Goal: Information Seeking & Learning: Learn about a topic

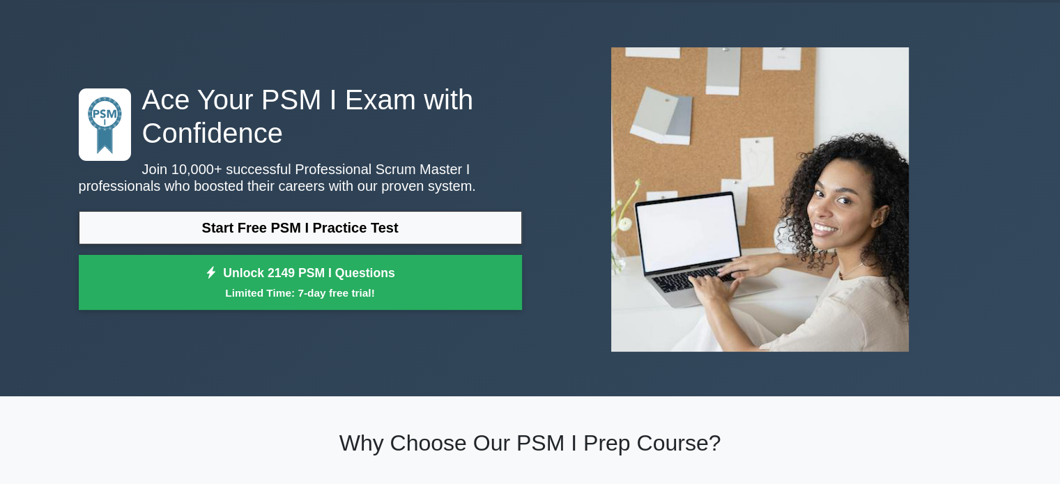
scroll to position [70, 0]
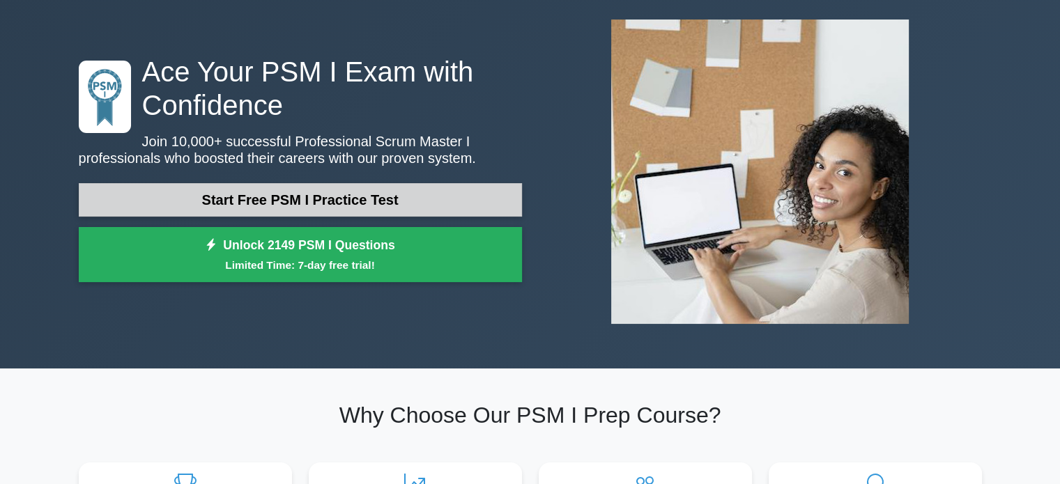
click at [380, 190] on link "Start Free PSM I Practice Test" at bounding box center [300, 199] width 443 height 33
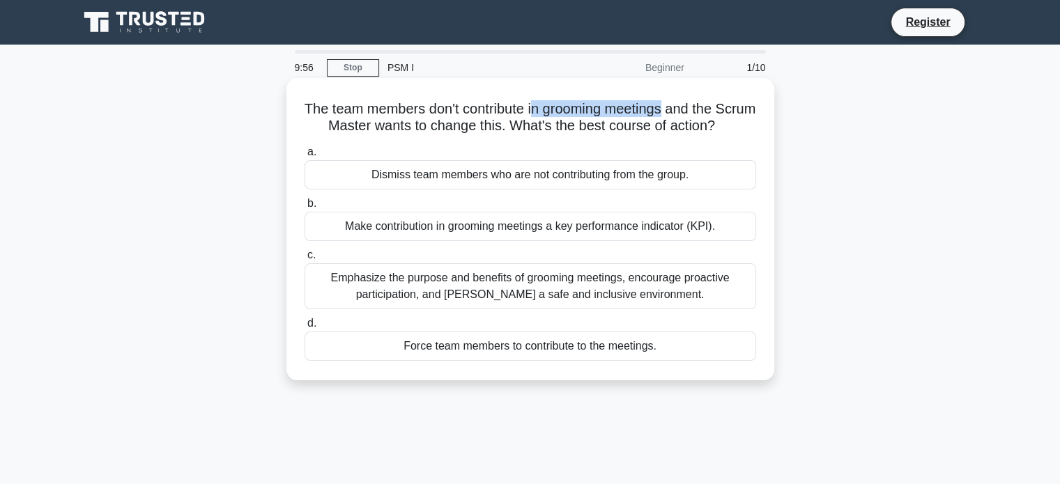
drag, startPoint x: 556, startPoint y: 105, endPoint x: 691, endPoint y: 98, distance: 135.4
click at [691, 98] on div "The team members don't contribute in grooming meetings and the Scrum Master wan…" at bounding box center [530, 229] width 477 height 291
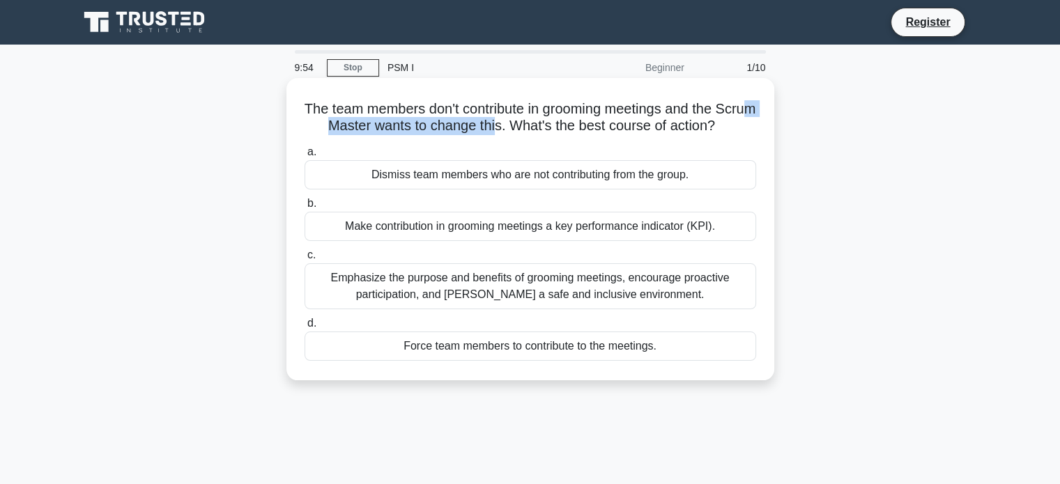
drag, startPoint x: 335, startPoint y: 125, endPoint x: 529, endPoint y: 133, distance: 193.8
click at [529, 133] on h5 "The team members don't contribute in grooming meetings and the Scrum Master wan…" at bounding box center [530, 117] width 454 height 35
click at [646, 306] on div "Emphasize the purpose and benefits of grooming meetings, encourage proactive pa…" at bounding box center [529, 286] width 451 height 46
click at [304, 260] on input "c. Emphasize the purpose and benefits of grooming meetings, encourage proactive…" at bounding box center [304, 255] width 0 height 9
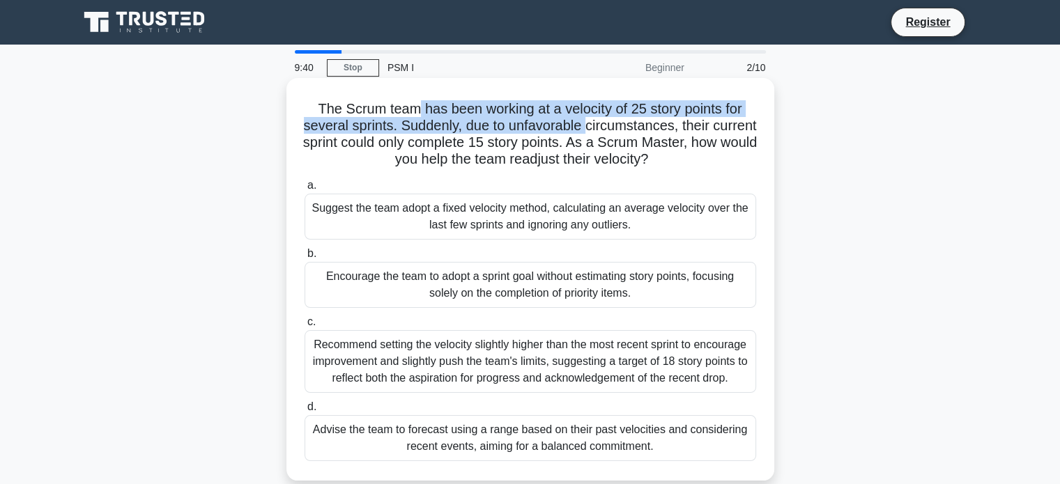
drag, startPoint x: 437, startPoint y: 108, endPoint x: 612, endPoint y: 123, distance: 175.5
click at [612, 123] on h5 "The Scrum team has been working at a velocity of 25 story points for several sp…" at bounding box center [530, 134] width 454 height 68
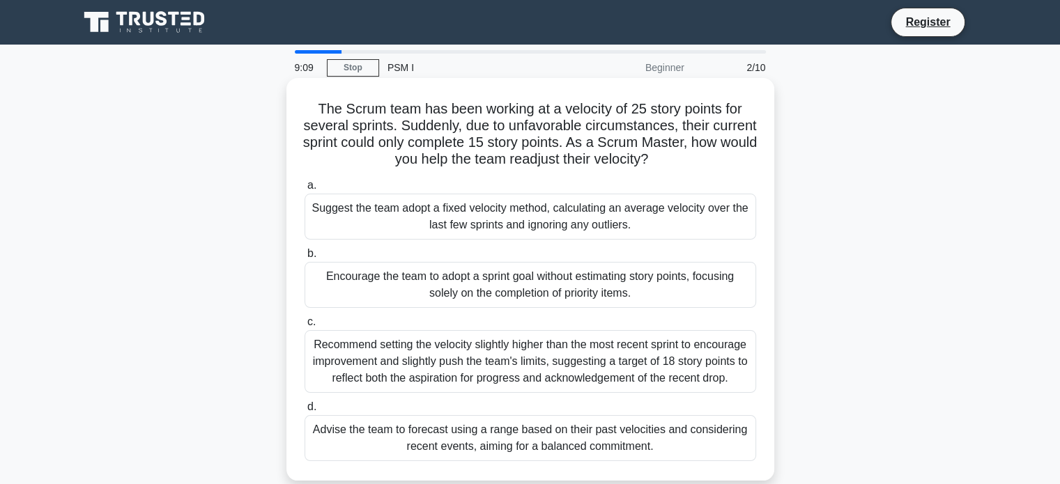
click at [623, 431] on div "Advise the team to forecast using a range based on their past velocities and co…" at bounding box center [529, 438] width 451 height 46
click at [304, 412] on input "d. Advise the team to forecast using a range based on their past velocities and…" at bounding box center [304, 407] width 0 height 9
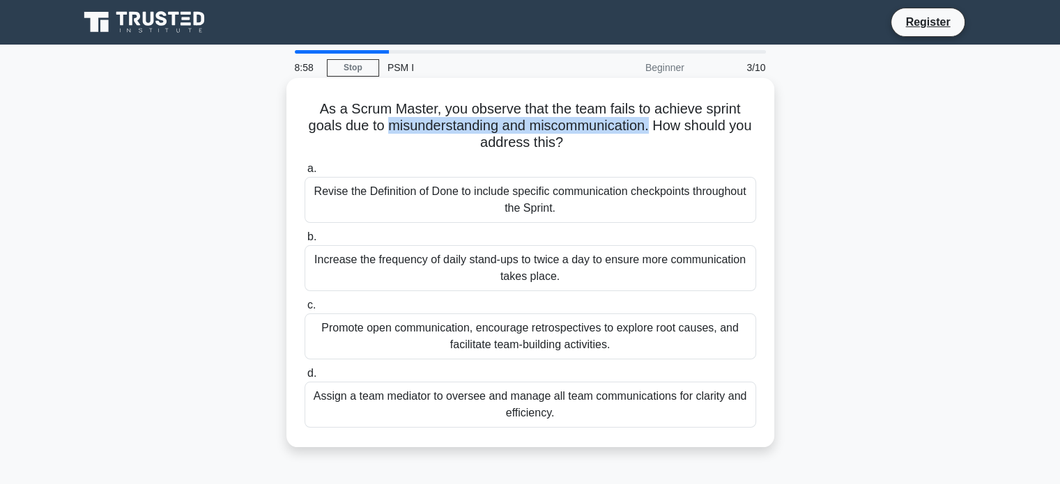
drag, startPoint x: 398, startPoint y: 125, endPoint x: 664, endPoint y: 134, distance: 266.3
click at [664, 134] on h5 "As a Scrum Master, you observe that the team fails to achieve sprint goals due …" at bounding box center [530, 126] width 454 height 52
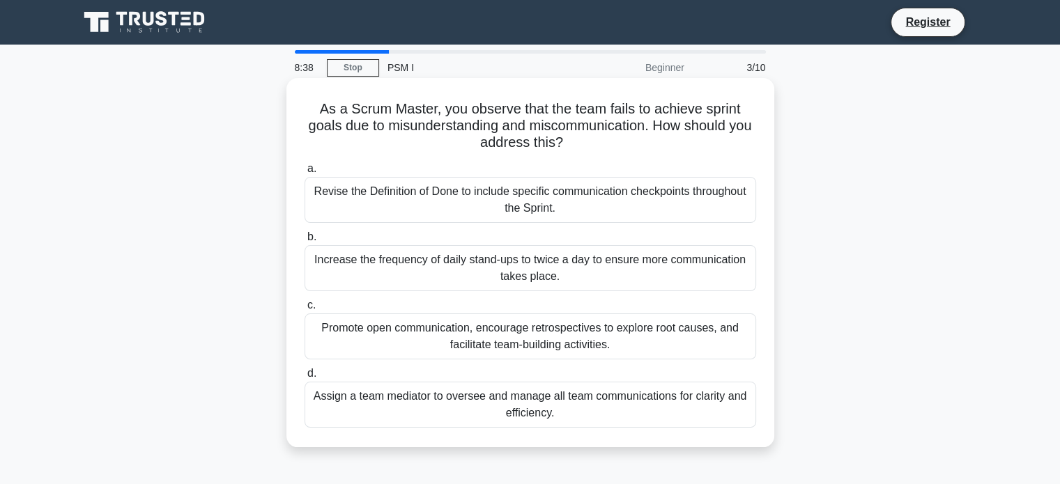
click at [452, 330] on div "Promote open communication, encourage retrospectives to explore root causes, an…" at bounding box center [529, 336] width 451 height 46
click at [304, 310] on input "c. Promote open communication, encourage retrospectives to explore root causes,…" at bounding box center [304, 305] width 0 height 9
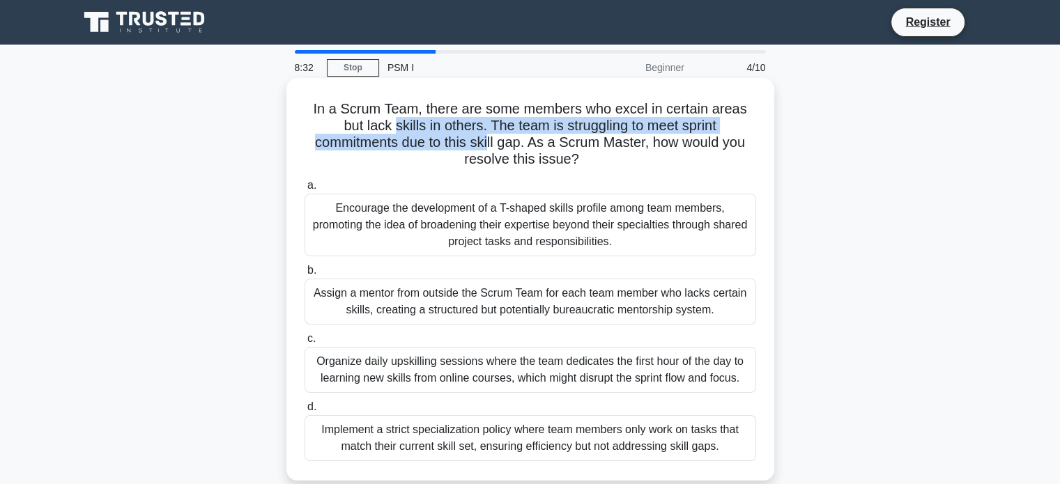
drag, startPoint x: 390, startPoint y: 127, endPoint x: 488, endPoint y: 136, distance: 97.9
click at [488, 136] on h5 "In a Scrum Team, there are some members who excel in certain areas but lack ski…" at bounding box center [530, 134] width 454 height 68
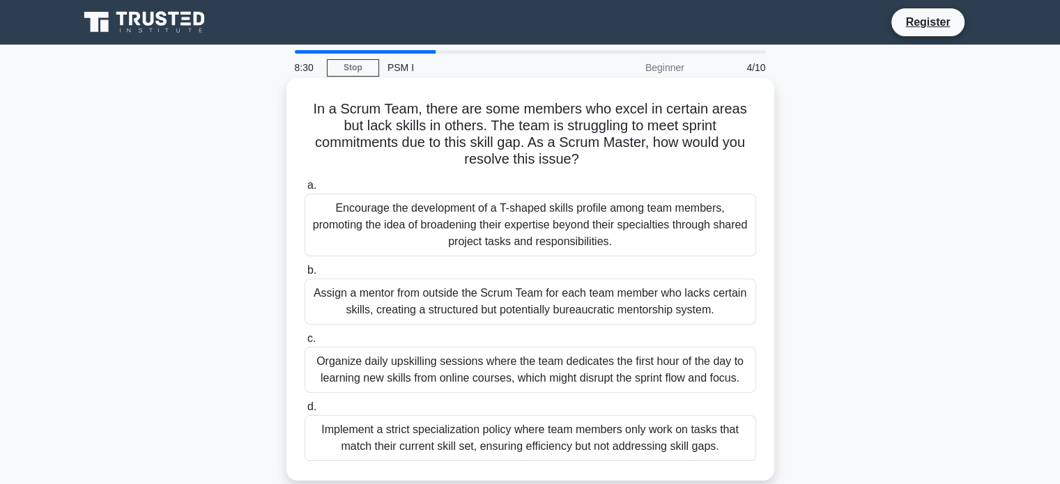
click at [583, 161] on icon ".spinner_0XTQ{transform-origin:center;animation:spinner_y6GP .75s linear infini…" at bounding box center [587, 160] width 17 height 17
click at [560, 235] on div "Encourage the development of a T-shaped skills profile among team members, prom…" at bounding box center [529, 225] width 451 height 63
click at [304, 190] on input "a. Encourage the development of a T-shaped skills profile among team members, p…" at bounding box center [304, 185] width 0 height 9
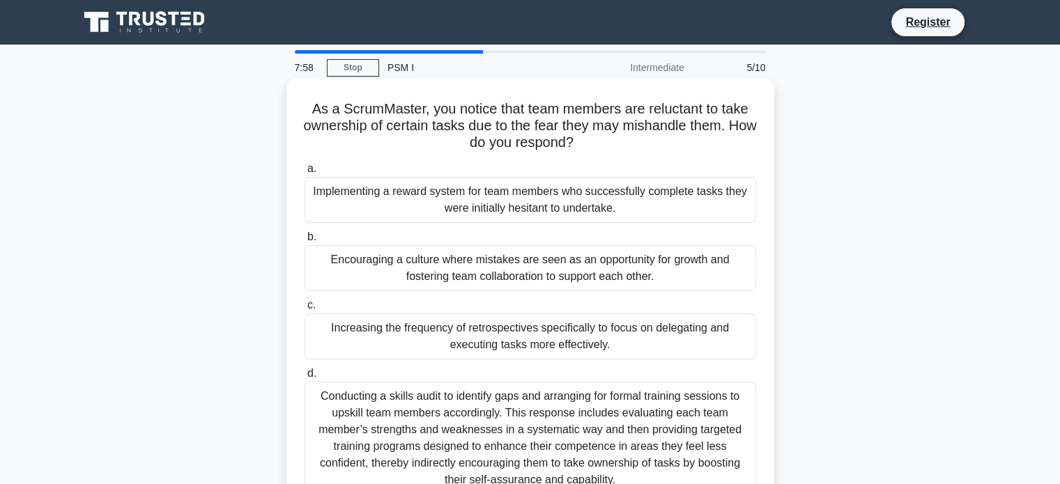
click at [554, 441] on div "Conducting a skills audit to identify gaps and arranging for formal training se…" at bounding box center [529, 438] width 451 height 113
click at [304, 378] on input "d. Conducting a skills audit to identify gaps and arranging for formal training…" at bounding box center [304, 373] width 0 height 9
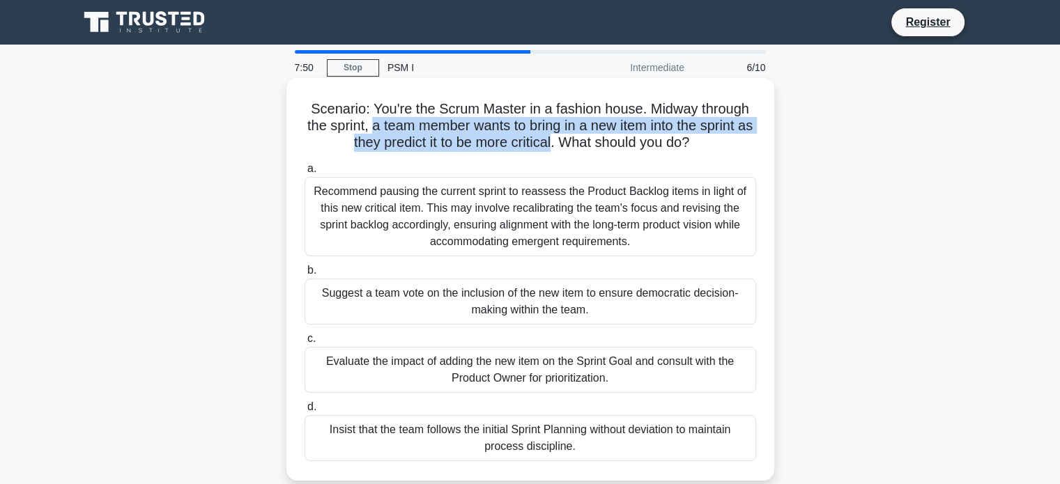
drag, startPoint x: 377, startPoint y: 125, endPoint x: 563, endPoint y: 153, distance: 188.1
click at [563, 153] on div "Scenario: You're the Scrum Master in a fashion house. Midway through the sprint…" at bounding box center [530, 280] width 477 height 392
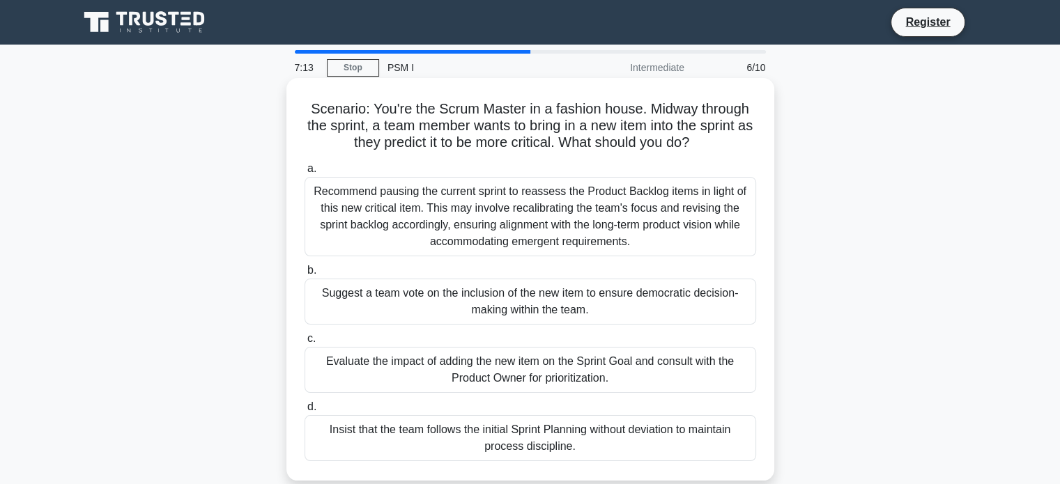
click at [458, 366] on div "Evaluate the impact of adding the new item on the Sprint Goal and consult with …" at bounding box center [529, 370] width 451 height 46
click at [304, 343] on input "c. Evaluate the impact of adding the new item on the Sprint Goal and consult wi…" at bounding box center [304, 338] width 0 height 9
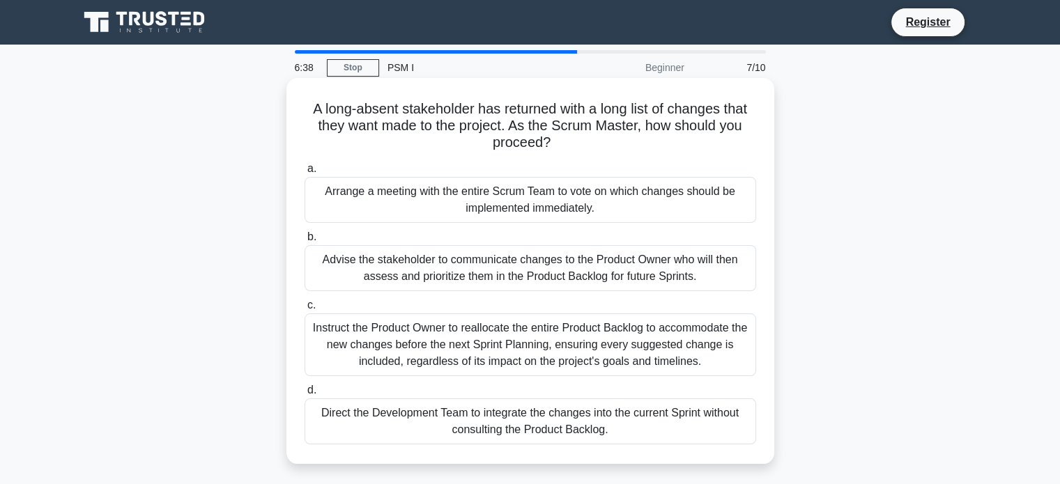
click at [437, 205] on div "Arrange a meeting with the entire Scrum Team to vote on which changes should be…" at bounding box center [529, 200] width 451 height 46
click at [304, 173] on input "a. Arrange a meeting with the entire Scrum Team to vote on which changes should…" at bounding box center [304, 168] width 0 height 9
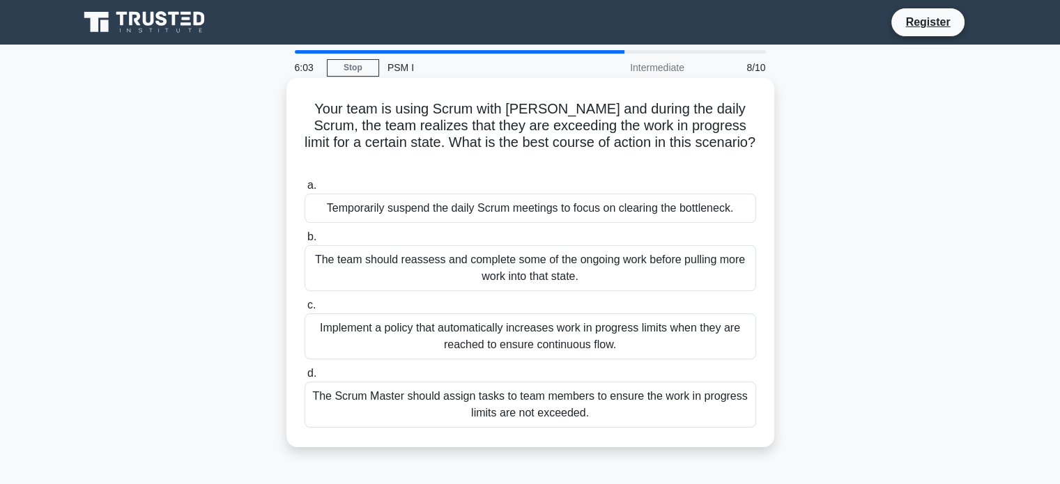
click at [489, 258] on div "The team should reassess and complete some of the ongoing work before pulling m…" at bounding box center [529, 268] width 451 height 46
click at [304, 242] on input "b. The team should reassess and complete some of the ongoing work before pullin…" at bounding box center [304, 237] width 0 height 9
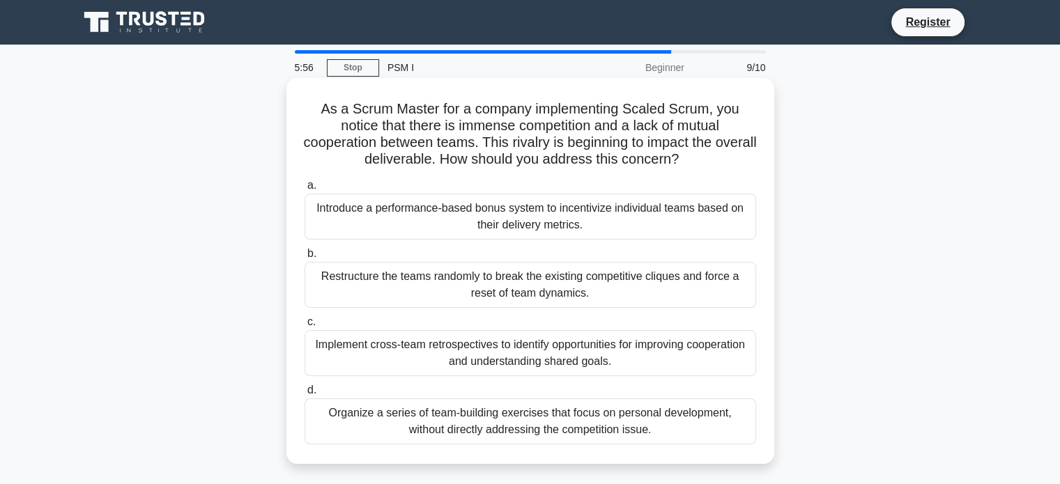
click at [440, 353] on div "Implement cross-team retrospectives to identify opportunities for improving coo…" at bounding box center [529, 353] width 451 height 46
click at [304, 327] on input "c. Implement cross-team retrospectives to identify opportunities for improving …" at bounding box center [304, 322] width 0 height 9
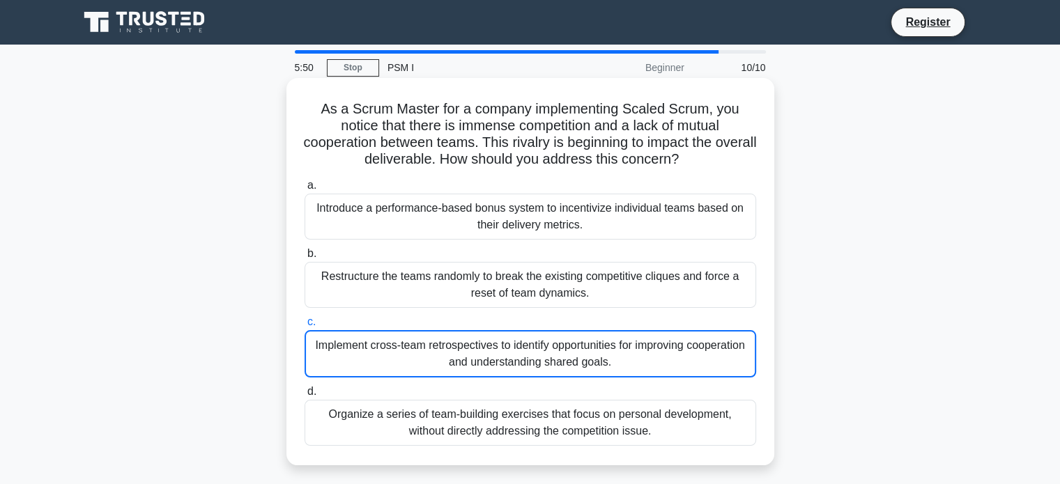
click at [577, 362] on div "Implement cross-team retrospectives to identify opportunities for improving coo…" at bounding box center [529, 353] width 451 height 47
click at [304, 327] on input "c. Implement cross-team retrospectives to identify opportunities for improving …" at bounding box center [304, 322] width 0 height 9
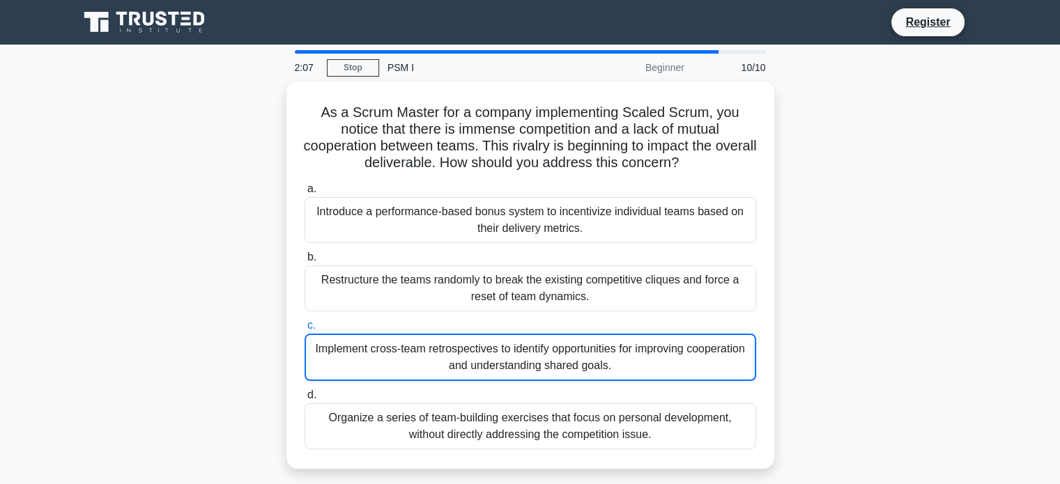
click at [98, 287] on div "As a Scrum Master for a company implementing Scaled Scrum, you notice that ther…" at bounding box center [530, 284] width 920 height 404
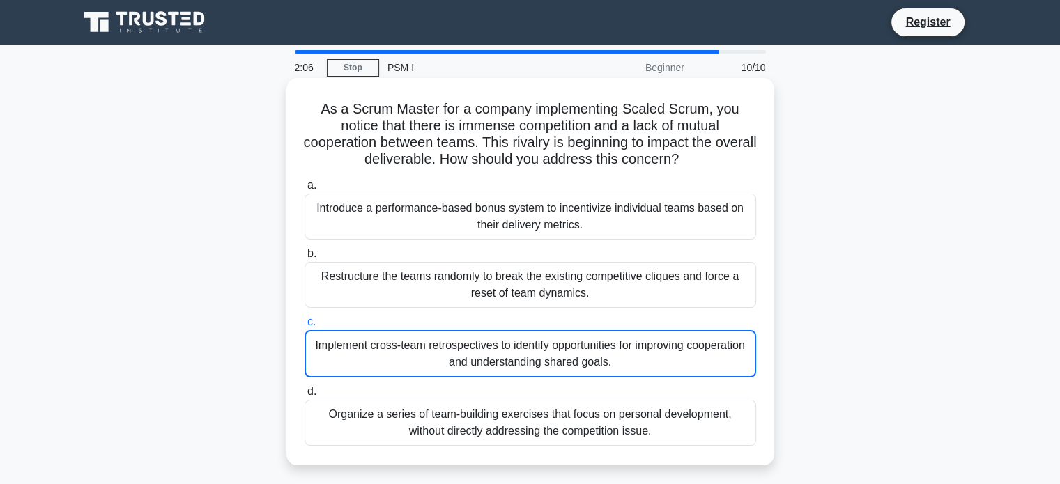
click at [435, 350] on div "Implement cross-team retrospectives to identify opportunities for improving coo…" at bounding box center [529, 353] width 451 height 47
click at [304, 327] on input "c. Implement cross-team retrospectives to identify opportunities for improving …" at bounding box center [304, 322] width 0 height 9
click at [644, 342] on div "Implement cross-team retrospectives to identify opportunities for improving coo…" at bounding box center [529, 353] width 451 height 47
click at [304, 327] on input "c. Implement cross-team retrospectives to identify opportunities for improving …" at bounding box center [304, 322] width 0 height 9
click at [643, 343] on div "Implement cross-team retrospectives to identify opportunities for improving coo…" at bounding box center [529, 353] width 451 height 47
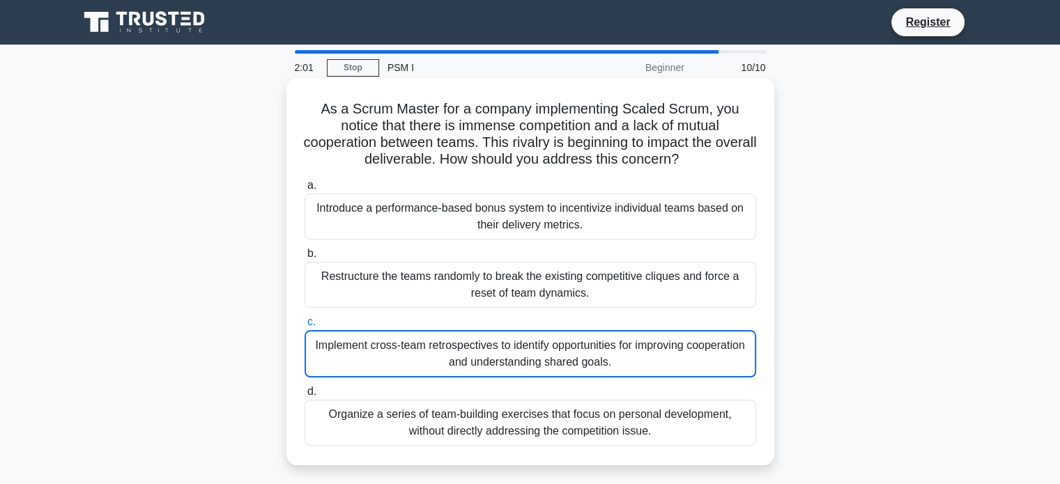
click at [304, 327] on input "c. Implement cross-team retrospectives to identify opportunities for improving …" at bounding box center [304, 322] width 0 height 9
click at [555, 282] on div "Restructure the teams randomly to break the existing competitive cliques and fo…" at bounding box center [529, 285] width 451 height 46
click at [304, 258] on input "b. Restructure the teams randomly to break the existing competitive cliques and…" at bounding box center [304, 253] width 0 height 9
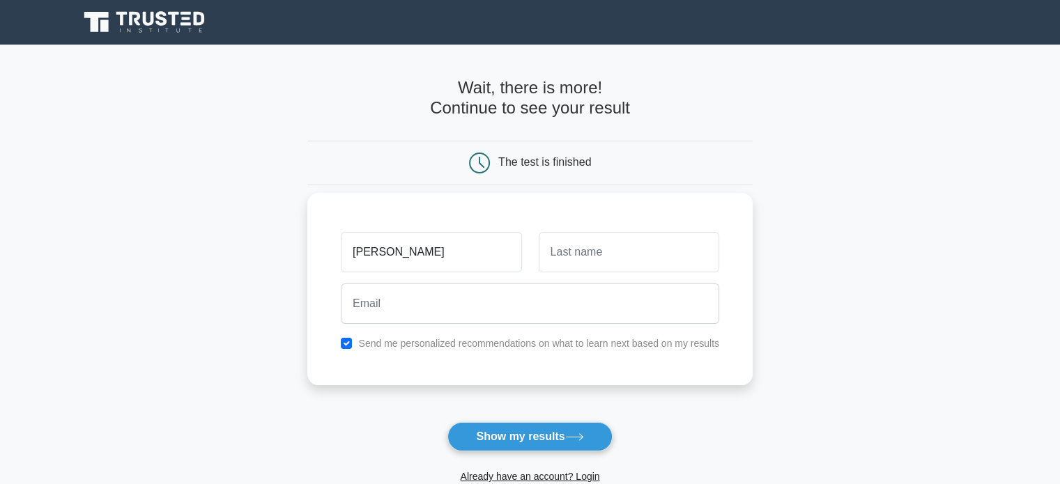
type input "[PERSON_NAME]"
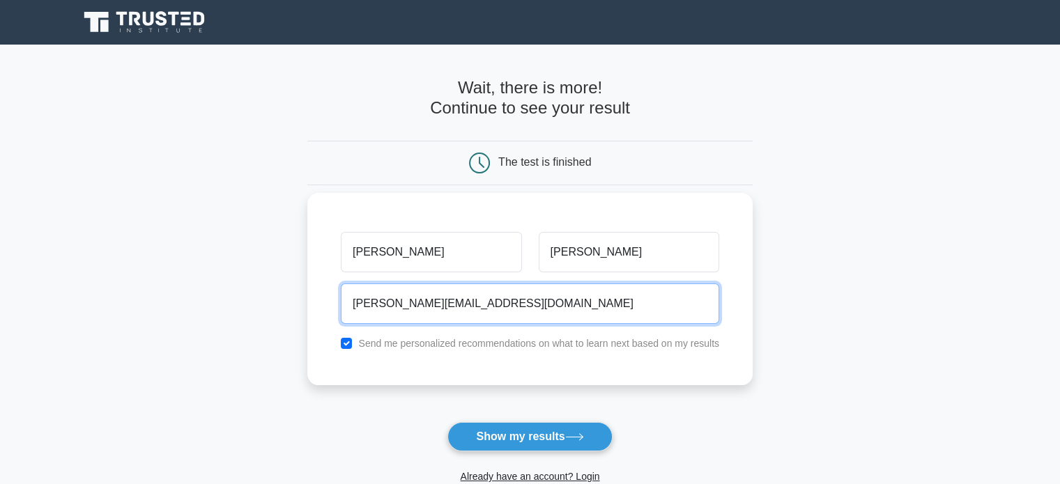
type input "[PERSON_NAME][EMAIL_ADDRESS][DOMAIN_NAME]"
click at [447, 422] on button "Show my results" at bounding box center [529, 436] width 164 height 29
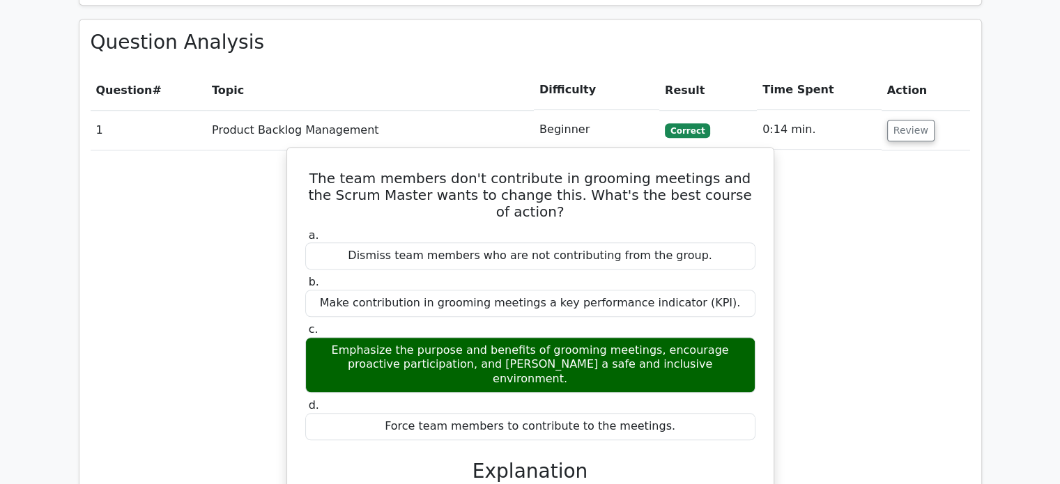
scroll to position [1184, 0]
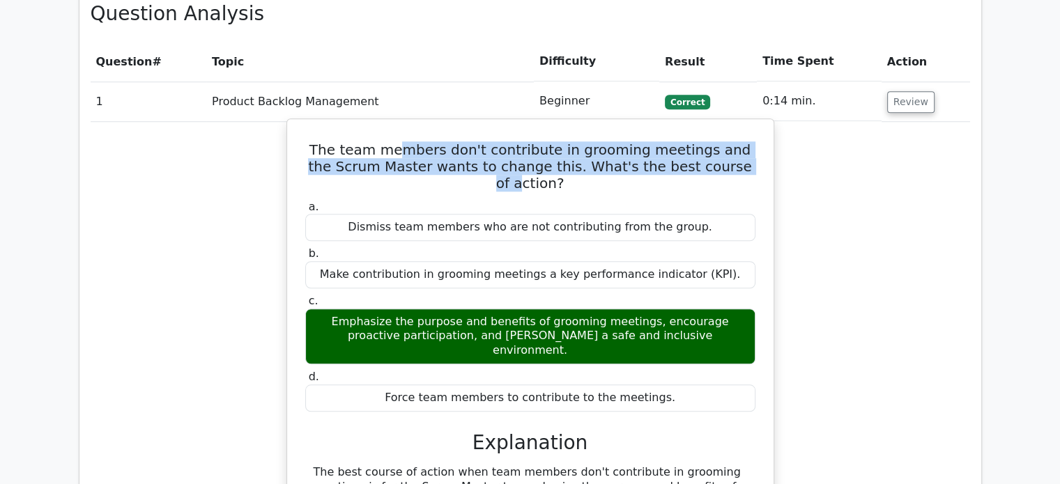
drag, startPoint x: 433, startPoint y: 89, endPoint x: 640, endPoint y: 134, distance: 211.7
click at [708, 125] on div "The team members don't contribute in grooming meetings and the Scrum Master wan…" at bounding box center [530, 401] width 475 height 552
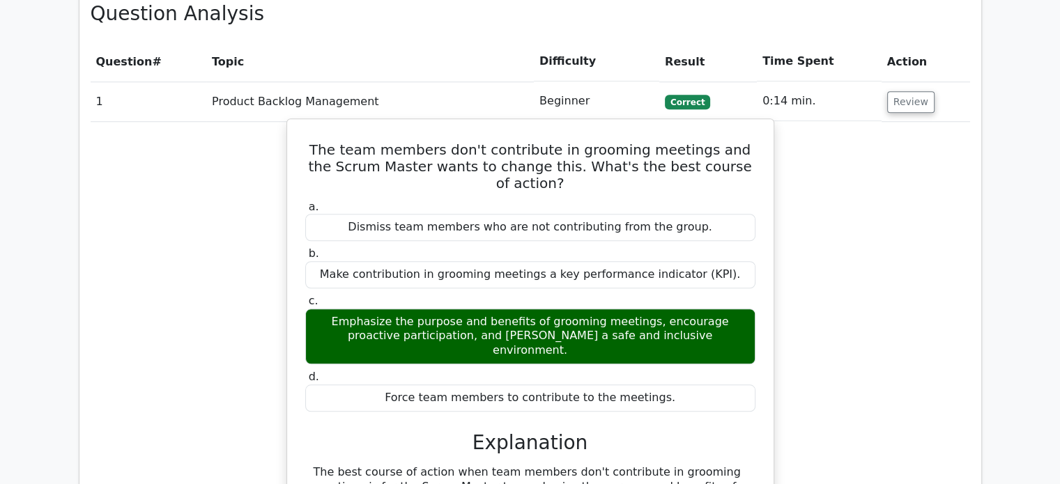
click at [552, 200] on label "a. Dismiss team members who are not contributing from the group." at bounding box center [530, 221] width 450 height 42
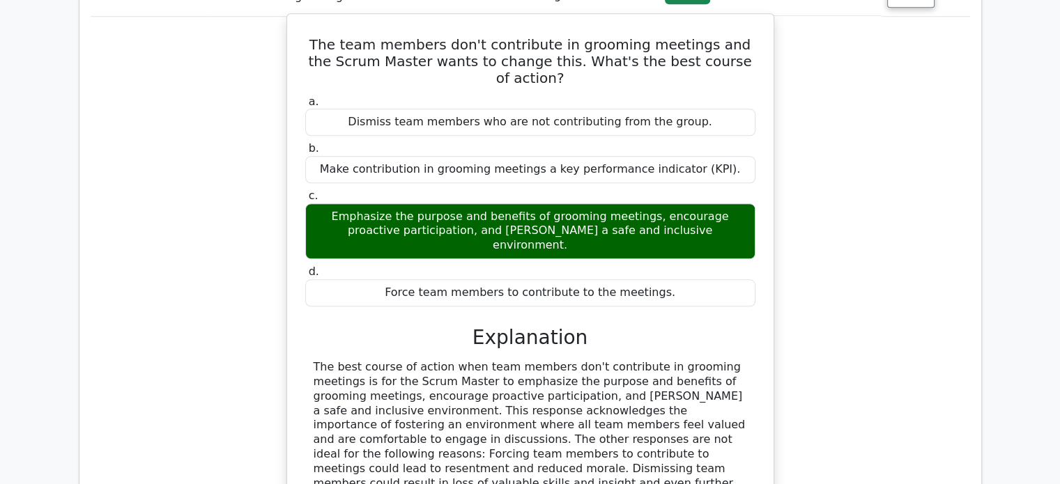
scroll to position [1324, 0]
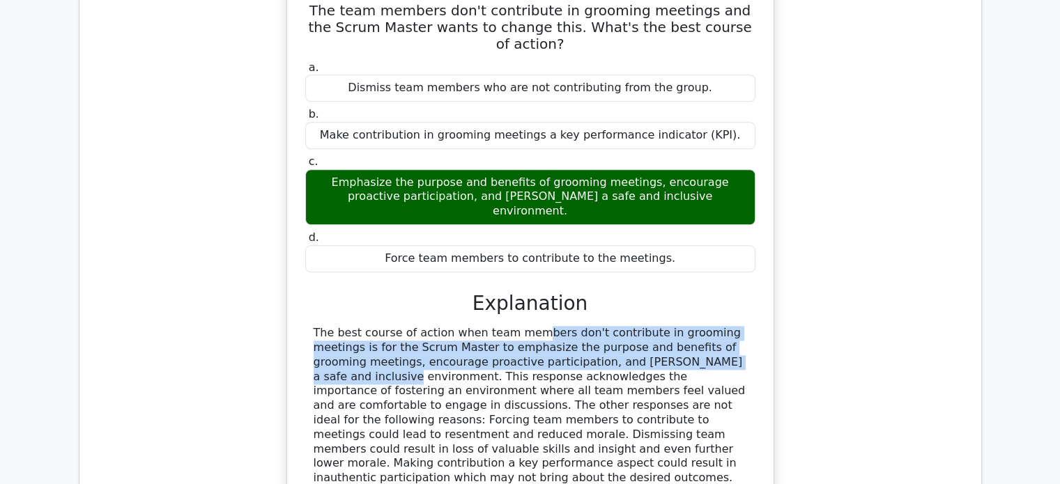
drag, startPoint x: 421, startPoint y: 250, endPoint x: 585, endPoint y: 275, distance: 166.3
click at [585, 326] on div "The best course of action when team members don't contribute in grooming meetin…" at bounding box center [529, 406] width 433 height 160
click at [636, 326] on div "The best course of action when team members don't contribute in grooming meetin…" at bounding box center [529, 406] width 433 height 160
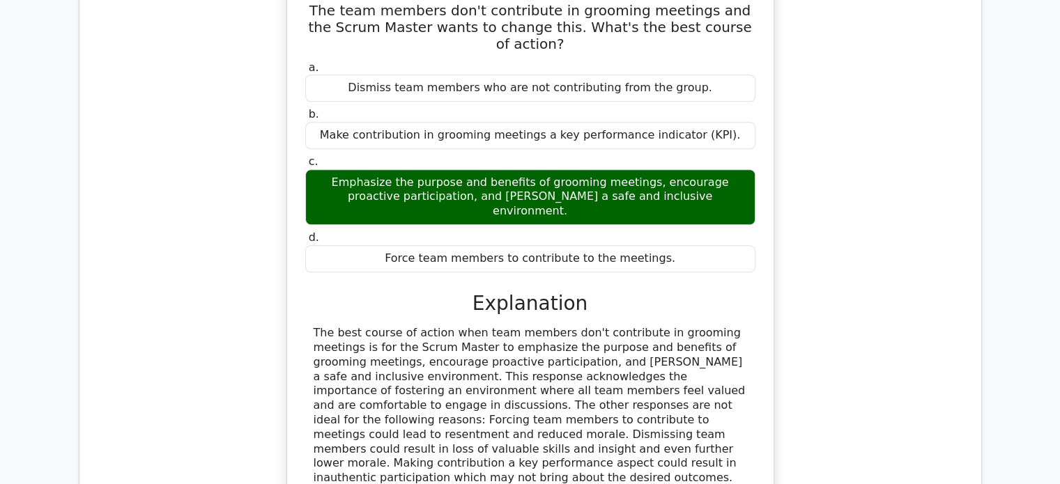
click at [488, 326] on div "The best course of action when team members don't contribute in grooming meetin…" at bounding box center [529, 406] width 433 height 160
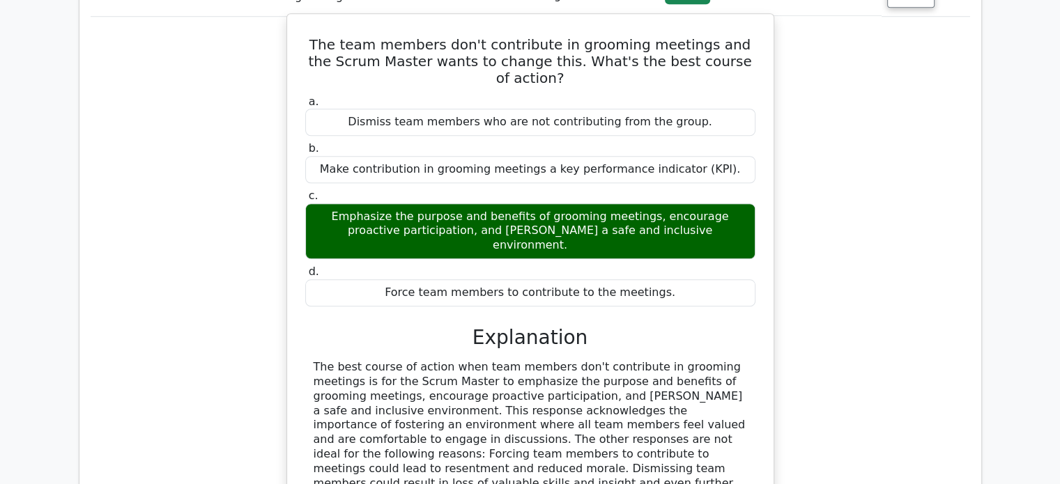
scroll to position [1254, 0]
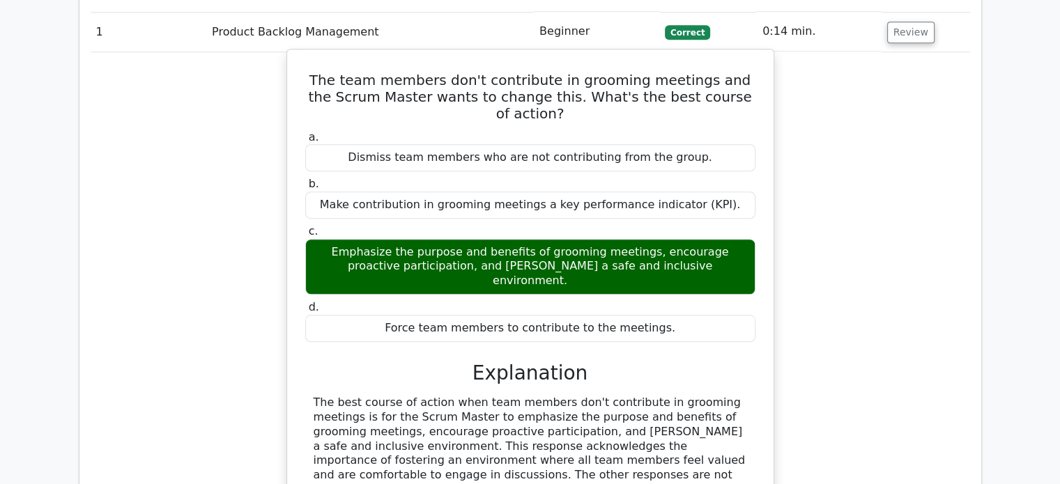
click at [463, 239] on div "Emphasize the purpose and benefits of grooming meetings, encourage proactive pa…" at bounding box center [530, 267] width 450 height 56
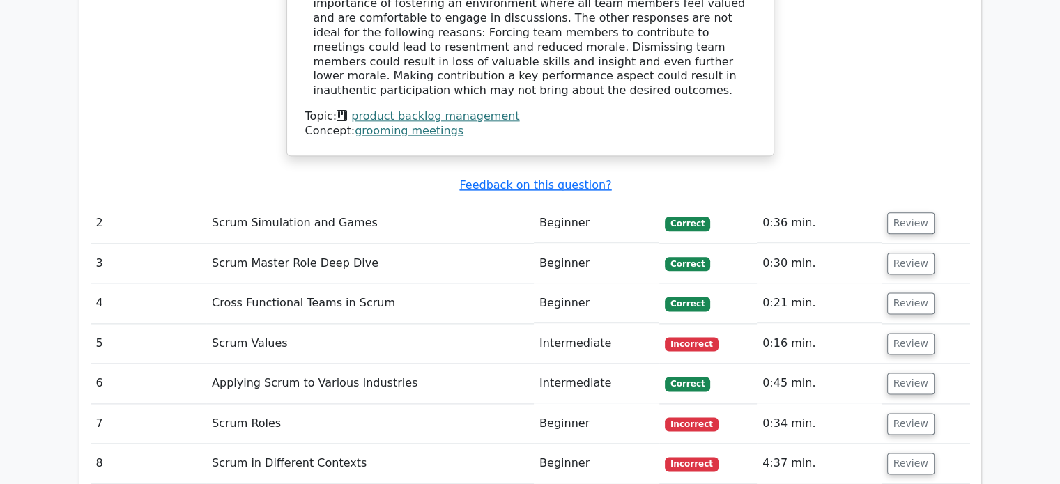
scroll to position [1742, 0]
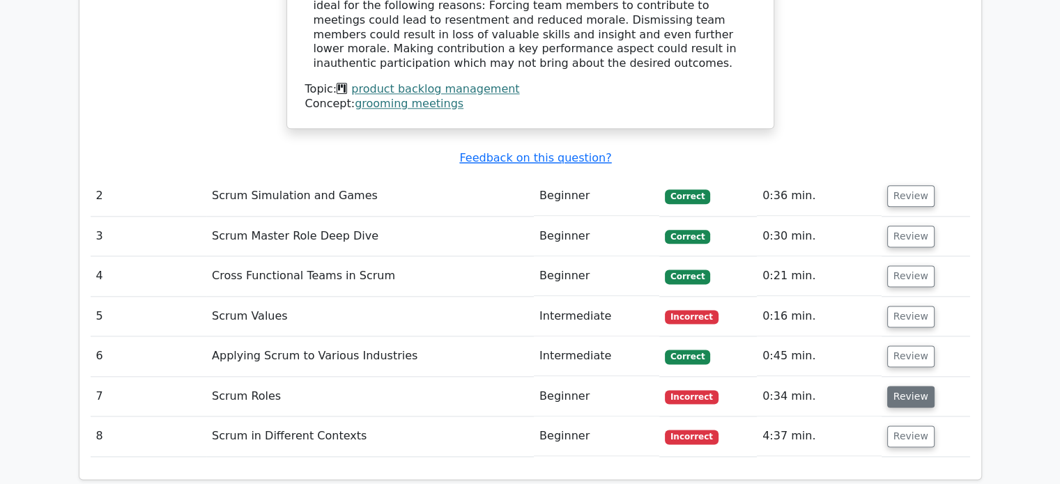
click at [889, 386] on button "Review" at bounding box center [910, 397] width 47 height 22
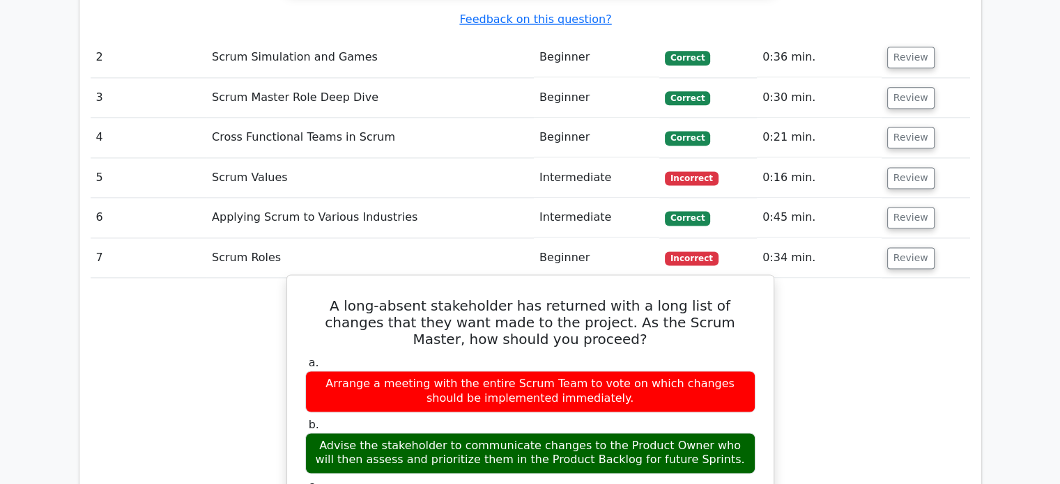
scroll to position [1881, 0]
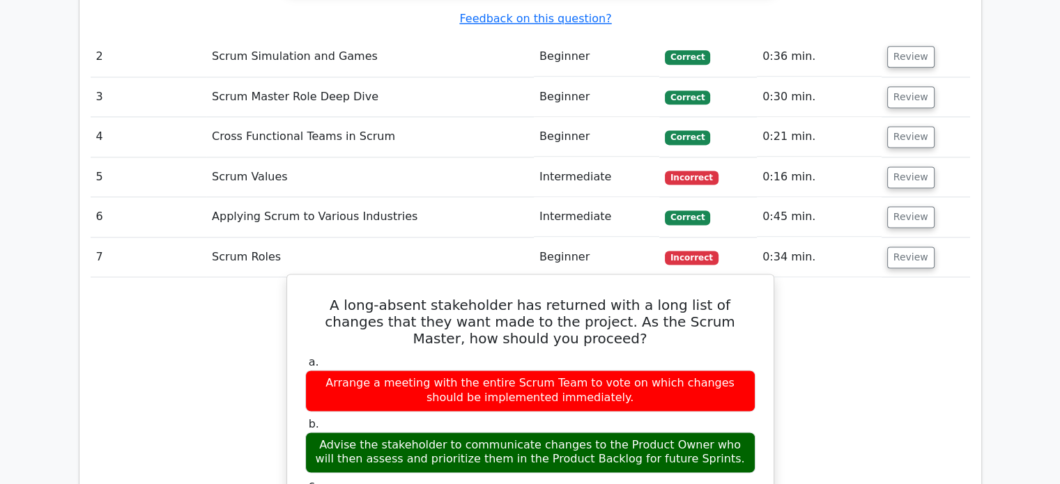
click at [365, 370] on div "Arrange a meeting with the entire Scrum Team to vote on which changes should be…" at bounding box center [530, 391] width 450 height 42
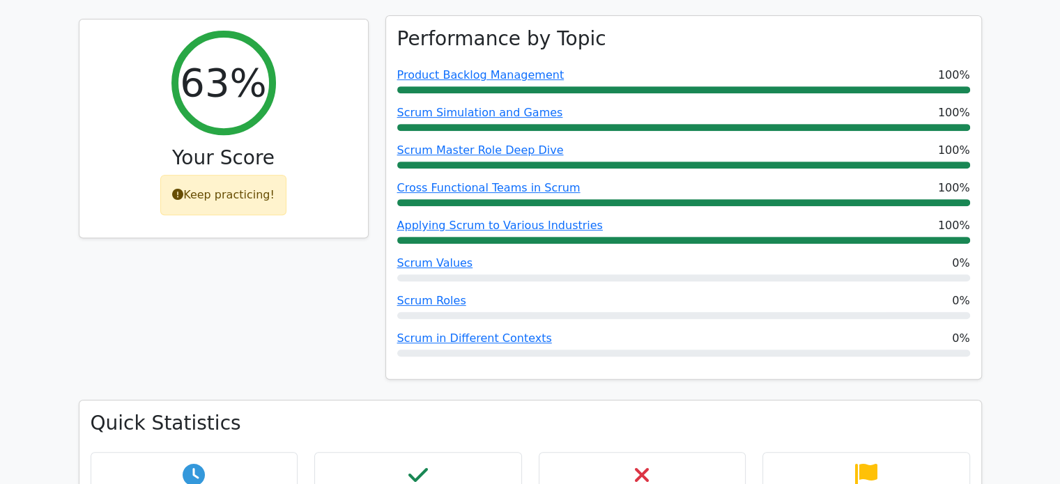
scroll to position [180, 0]
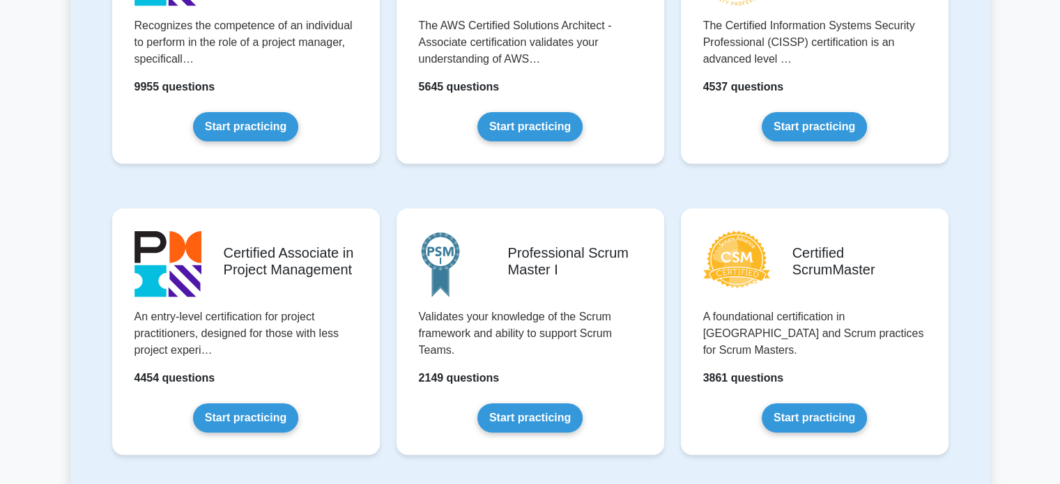
scroll to position [488, 0]
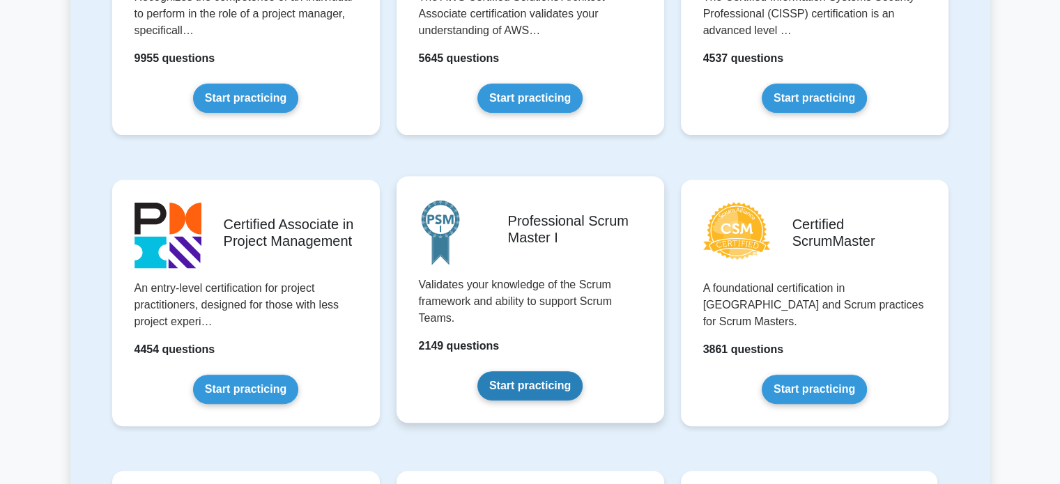
click at [527, 371] on link "Start practicing" at bounding box center [529, 385] width 105 height 29
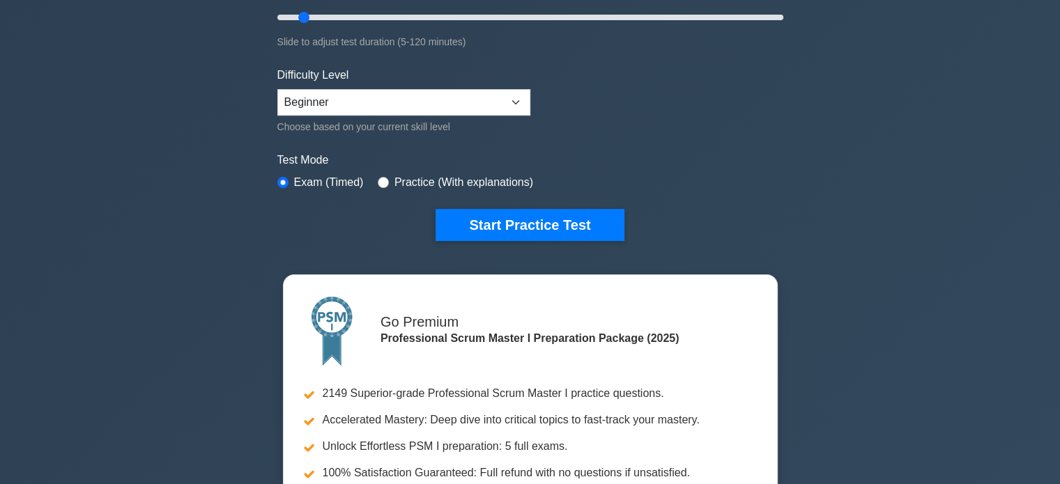
scroll to position [279, 0]
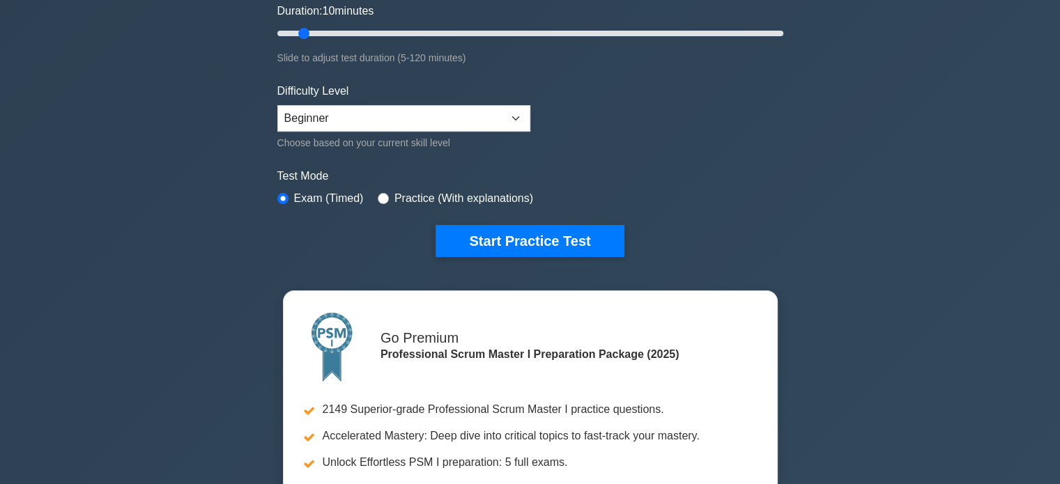
click at [401, 101] on div "Difficulty Level Beginner Intermediate Expert Choose based on your current skil…" at bounding box center [403, 117] width 253 height 68
click at [396, 111] on select "Beginner Intermediate Expert" at bounding box center [403, 118] width 253 height 26
click at [150, 116] on div "Professional Scrum Master I Customize Your Next Practice Test Topics Scrum Fram…" at bounding box center [530, 208] width 1060 height 885
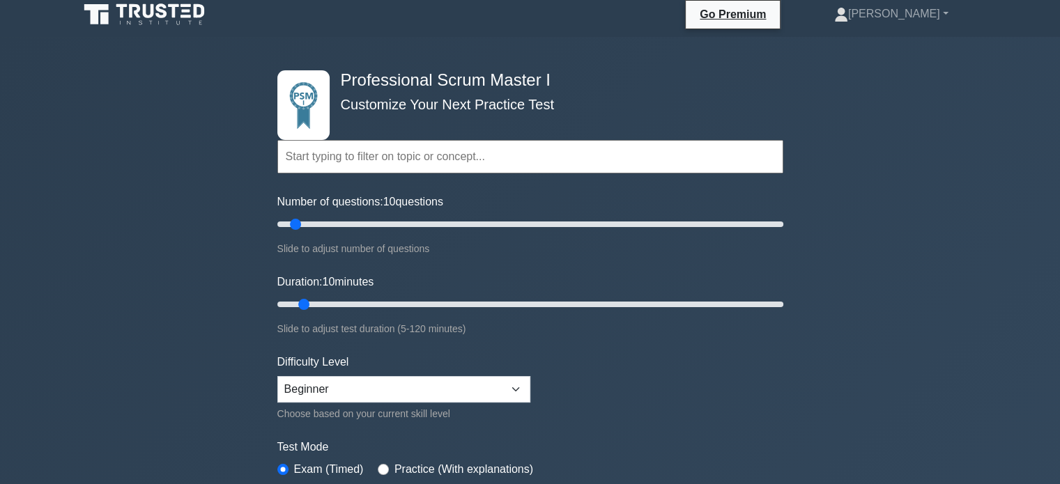
scroll to position [0, 0]
